Goal: Task Accomplishment & Management: Use online tool/utility

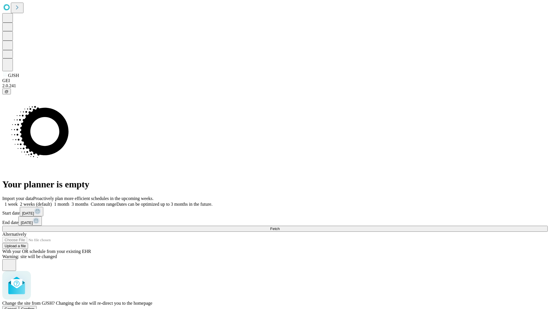
click at [35, 307] on span "Confirm" at bounding box center [27, 309] width 13 height 4
click at [52, 202] on label "2 weeks (default)" at bounding box center [35, 204] width 34 height 5
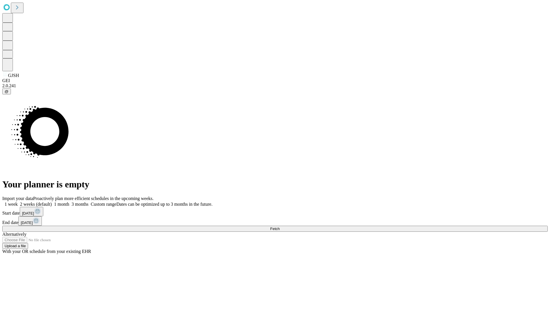
click at [279, 227] on span "Fetch" at bounding box center [274, 229] width 9 height 4
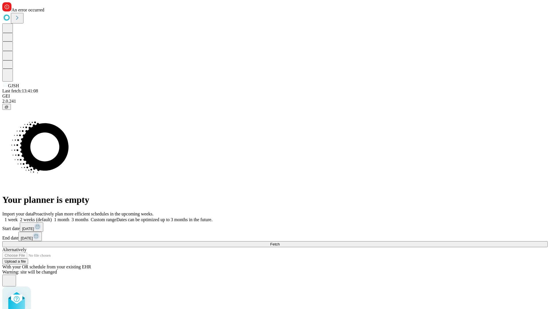
click at [52, 217] on label "2 weeks (default)" at bounding box center [35, 219] width 34 height 5
click at [279, 242] on span "Fetch" at bounding box center [274, 244] width 9 height 4
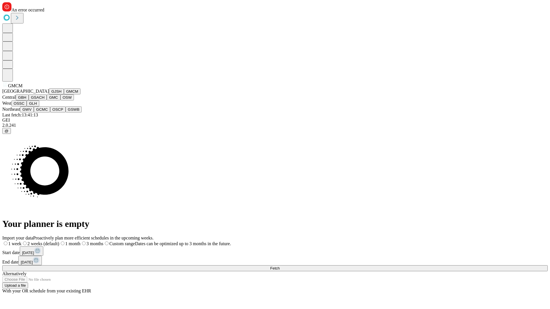
click at [29, 100] on button "GBH" at bounding box center [22, 97] width 13 height 6
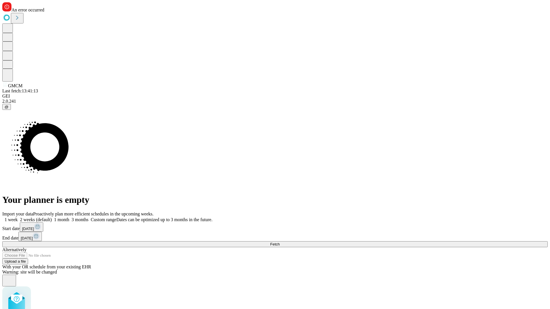
click at [52, 217] on label "2 weeks (default)" at bounding box center [35, 219] width 34 height 5
click at [279, 242] on span "Fetch" at bounding box center [274, 244] width 9 height 4
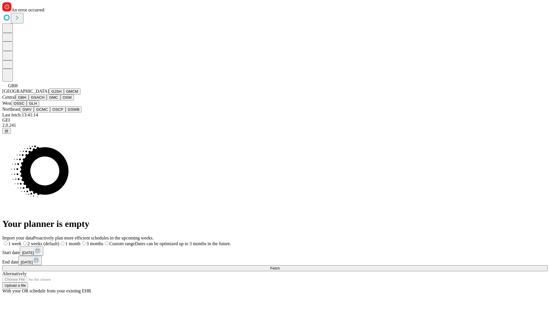
click at [44, 100] on button "GSACH" at bounding box center [38, 97] width 18 height 6
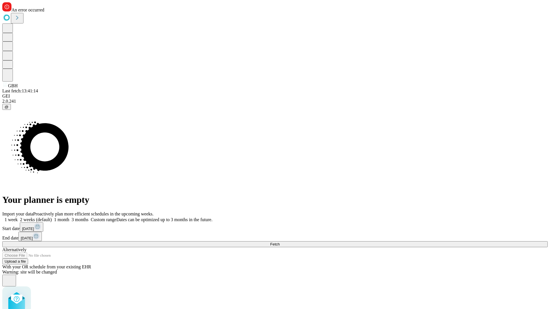
click at [52, 217] on label "2 weeks (default)" at bounding box center [35, 219] width 34 height 5
click at [279, 242] on span "Fetch" at bounding box center [274, 244] width 9 height 4
click at [52, 217] on label "2 weeks (default)" at bounding box center [35, 219] width 34 height 5
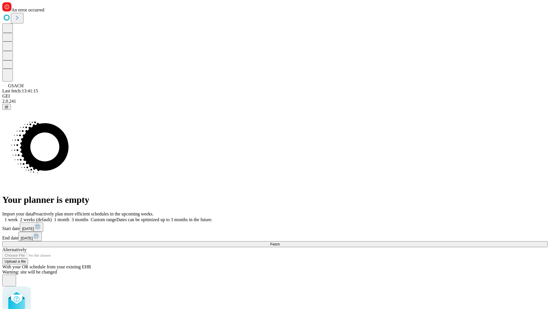
click at [279, 242] on span "Fetch" at bounding box center [274, 244] width 9 height 4
click at [52, 217] on label "2 weeks (default)" at bounding box center [35, 219] width 34 height 5
click at [279, 242] on span "Fetch" at bounding box center [274, 244] width 9 height 4
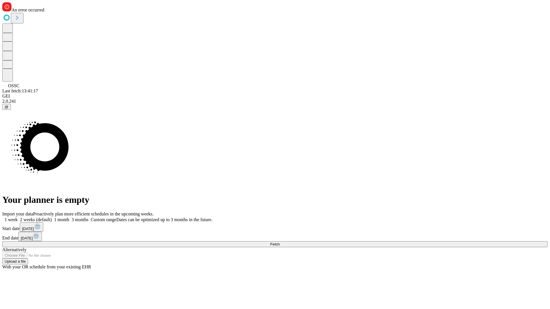
click at [52, 217] on label "2 weeks (default)" at bounding box center [35, 219] width 34 height 5
click at [279, 242] on span "Fetch" at bounding box center [274, 244] width 9 height 4
click at [52, 217] on label "2 weeks (default)" at bounding box center [35, 219] width 34 height 5
click at [279, 242] on span "Fetch" at bounding box center [274, 244] width 9 height 4
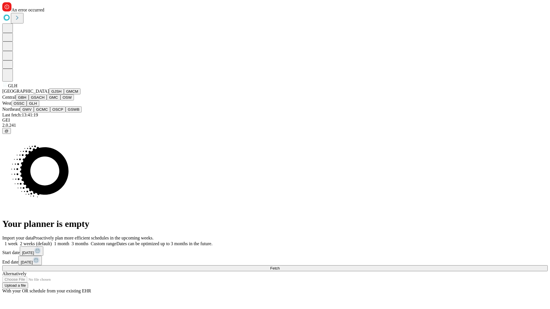
click at [34, 113] on button "GWV" at bounding box center [27, 109] width 14 height 6
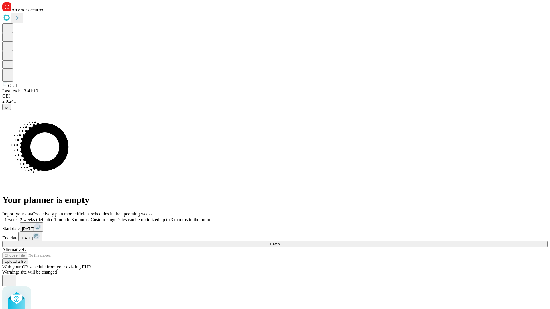
click at [52, 217] on label "2 weeks (default)" at bounding box center [35, 219] width 34 height 5
click at [279, 242] on span "Fetch" at bounding box center [274, 244] width 9 height 4
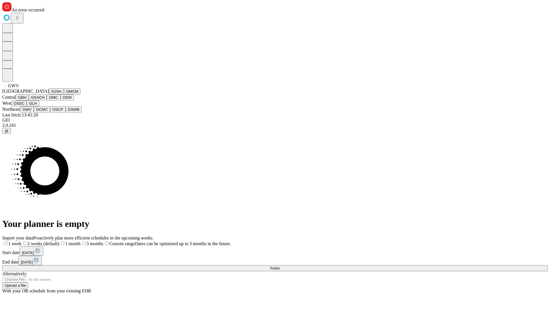
click at [44, 113] on button "GCMC" at bounding box center [42, 109] width 16 height 6
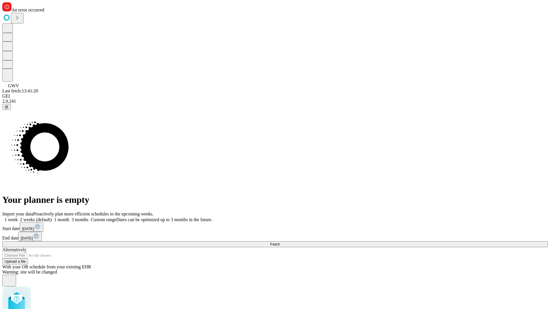
click at [52, 217] on label "2 weeks (default)" at bounding box center [35, 219] width 34 height 5
click at [279, 242] on span "Fetch" at bounding box center [274, 244] width 9 height 4
click at [52, 217] on label "2 weeks (default)" at bounding box center [35, 219] width 34 height 5
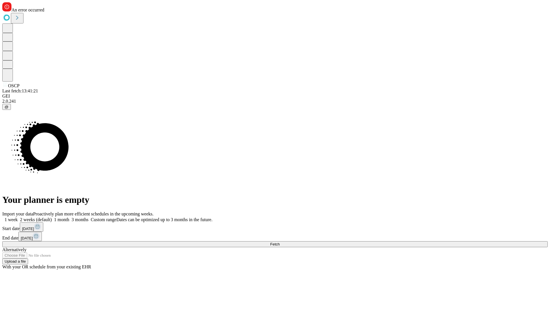
click at [279, 242] on span "Fetch" at bounding box center [274, 244] width 9 height 4
click at [52, 217] on label "2 weeks (default)" at bounding box center [35, 219] width 34 height 5
click at [279, 242] on span "Fetch" at bounding box center [274, 244] width 9 height 4
